Goal: Transaction & Acquisition: Purchase product/service

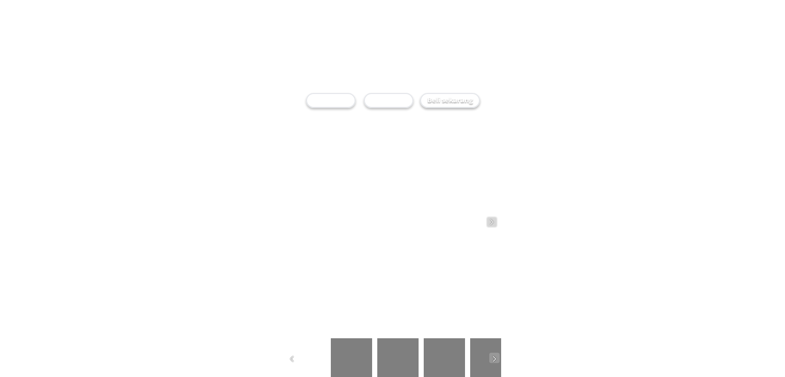
checkbox input "true"
radio input "true"
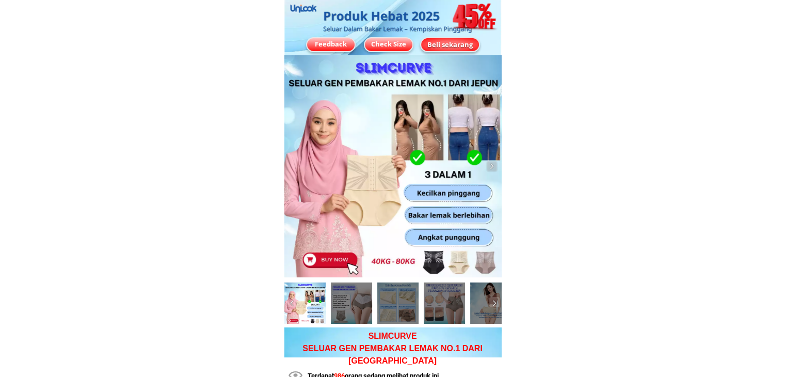
click at [451, 38] on div "Beli sekarang" at bounding box center [450, 44] width 60 height 15
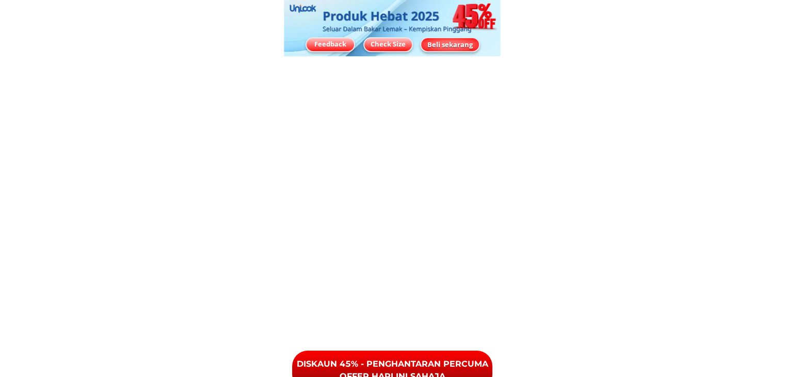
scroll to position [7766, 0]
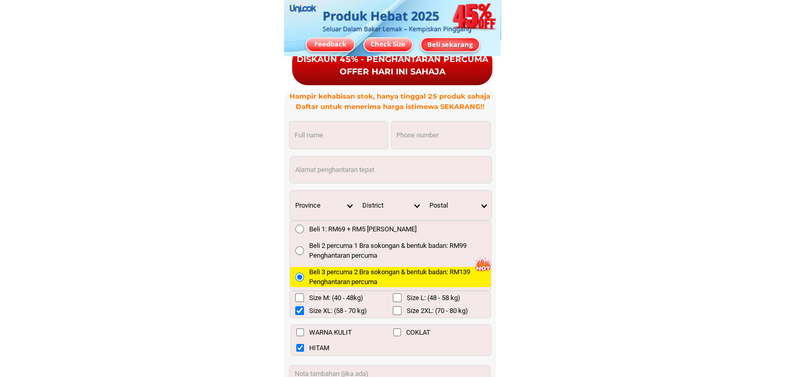
click at [400, 46] on div "Check Size" at bounding box center [387, 44] width 47 height 10
click at [349, 39] on div "Feedback" at bounding box center [330, 44] width 50 height 15
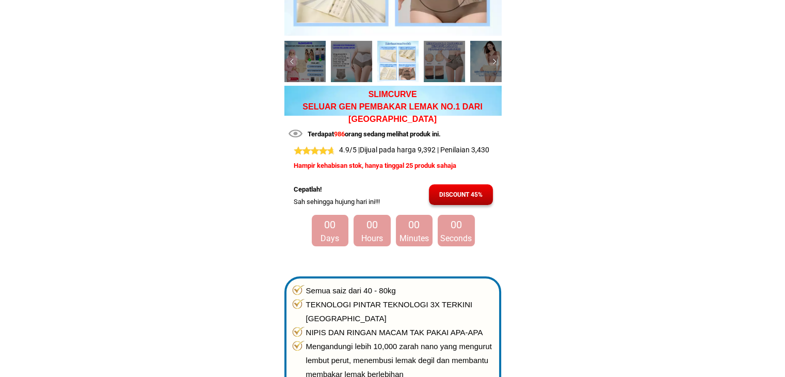
scroll to position [0, 0]
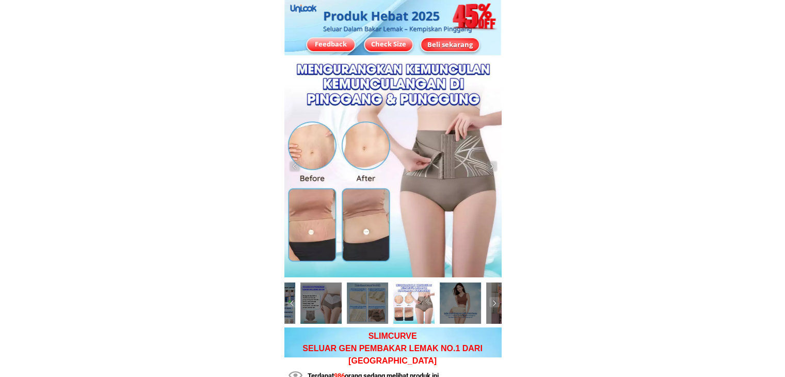
click at [485, 171] on div at bounding box center [393, 166] width 218 height 222
click at [489, 170] on img at bounding box center [492, 166] width 10 height 10
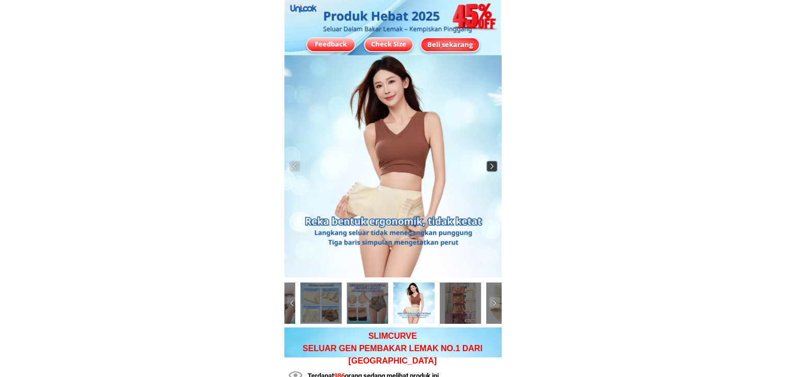
click at [489, 170] on img at bounding box center [492, 166] width 10 height 10
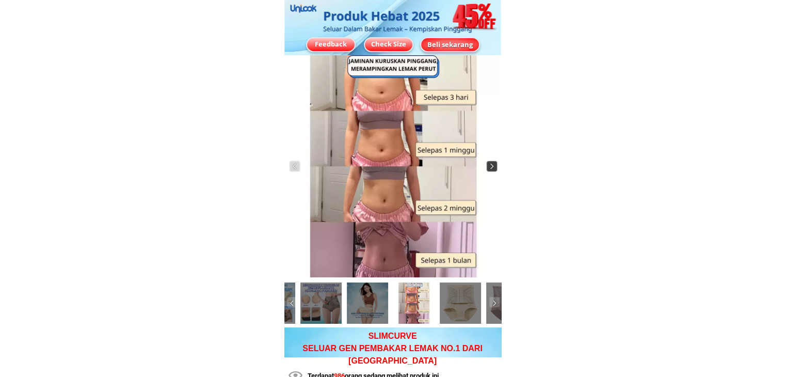
click at [489, 170] on img at bounding box center [492, 166] width 10 height 10
